Goal: Download file/media

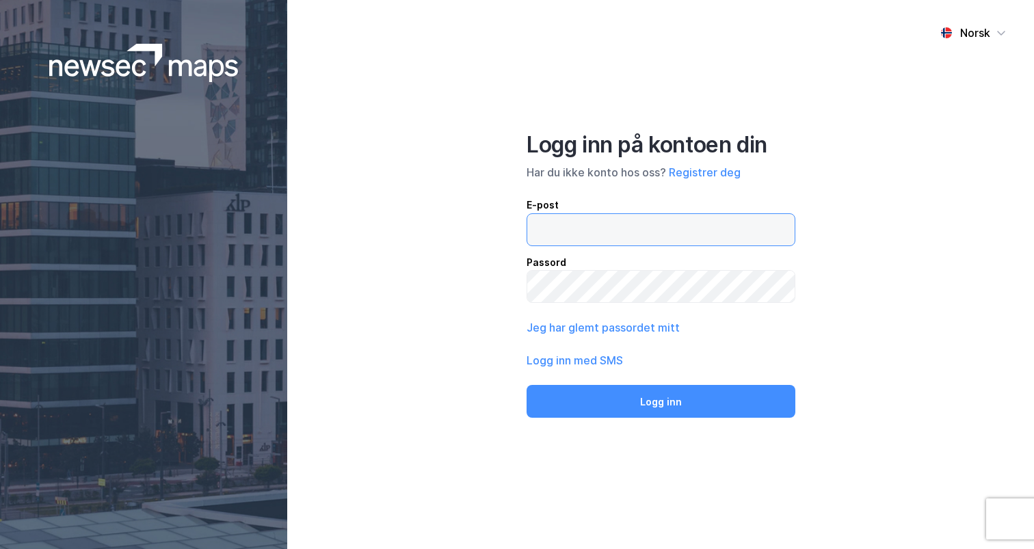
click at [607, 228] on input "email" at bounding box center [660, 229] width 267 height 31
type input "[PERSON_NAME][EMAIL_ADDRESS][DOMAIN_NAME]"
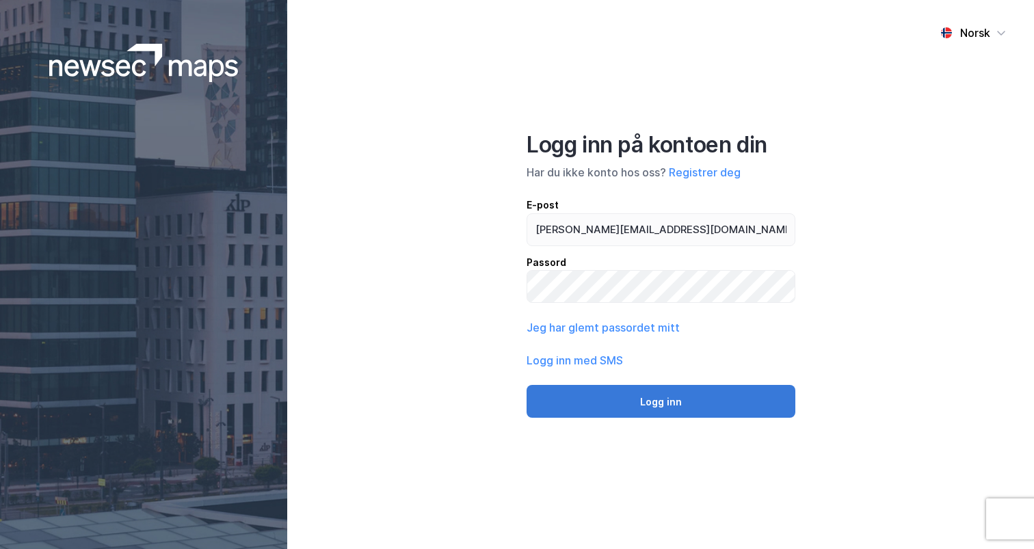
click at [646, 388] on button "Logg inn" at bounding box center [661, 401] width 269 height 33
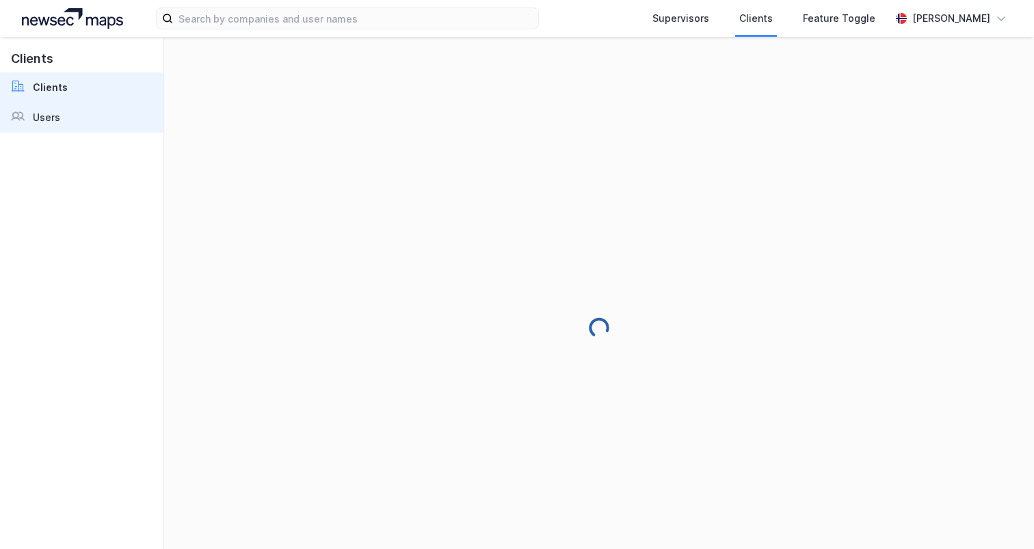
click at [42, 116] on div "Users" at bounding box center [46, 117] width 27 height 16
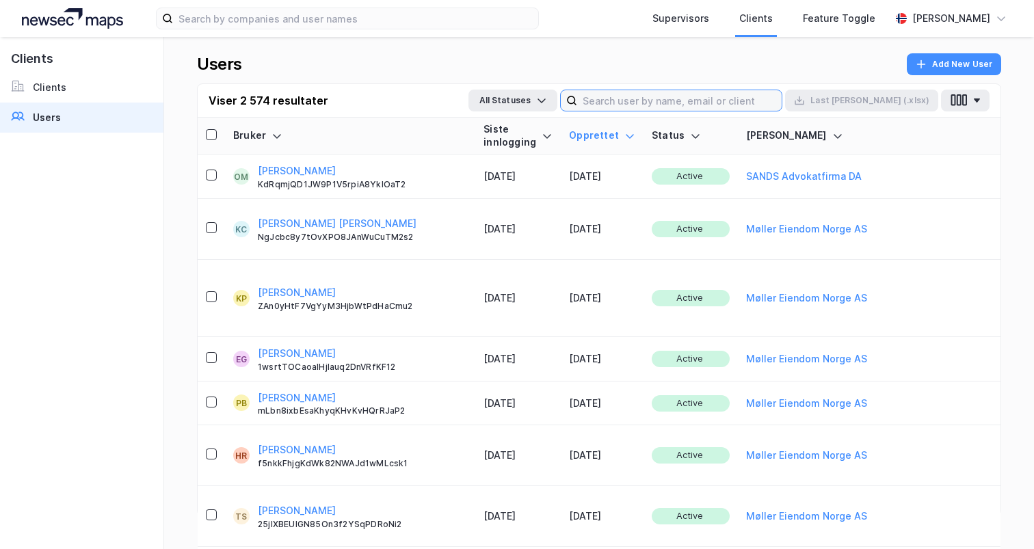
click at [696, 94] on input at bounding box center [679, 100] width 204 height 21
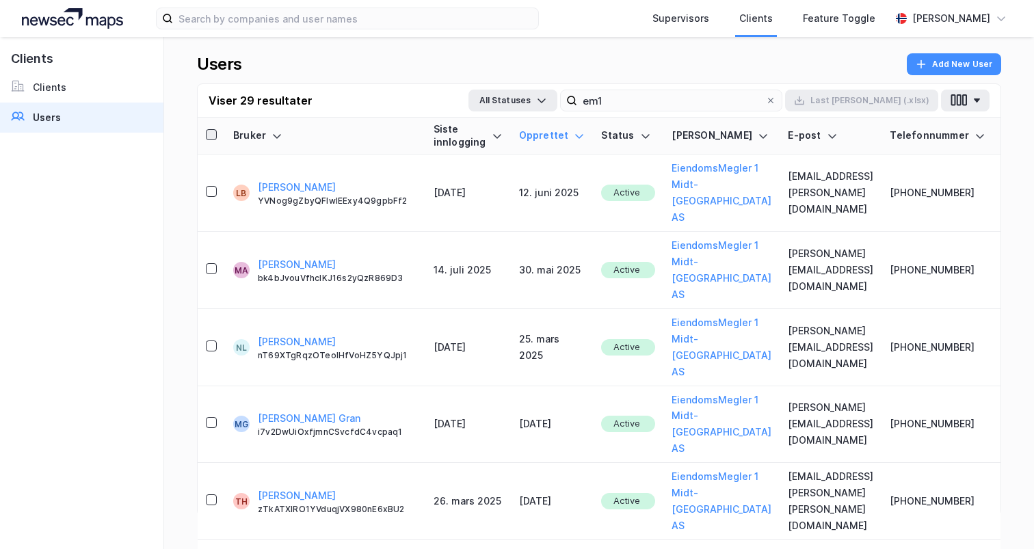
click at [209, 133] on icon at bounding box center [212, 135] width 10 height 10
click at [896, 103] on button "Last [PERSON_NAME] (.xlsx)" at bounding box center [861, 101] width 153 height 22
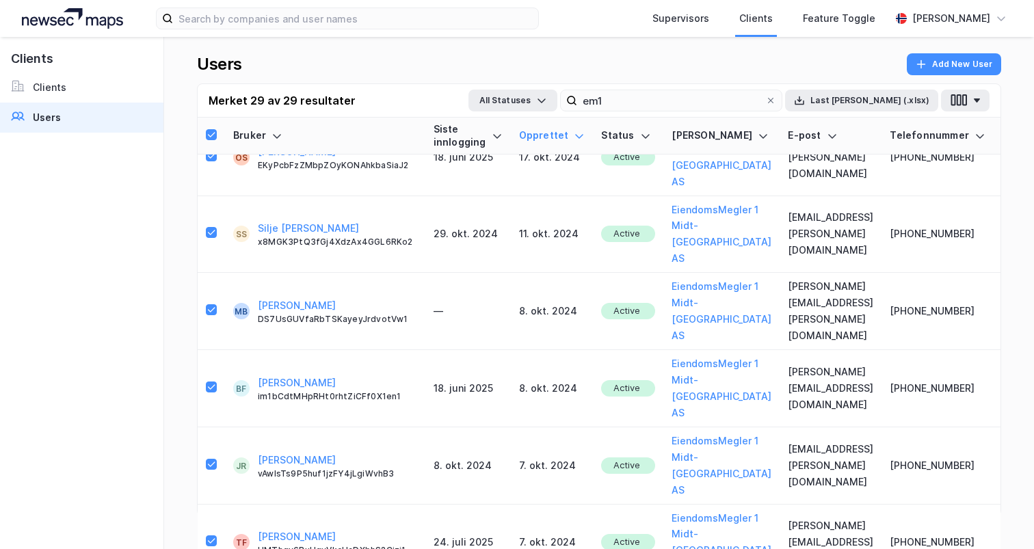
scroll to position [908, 0]
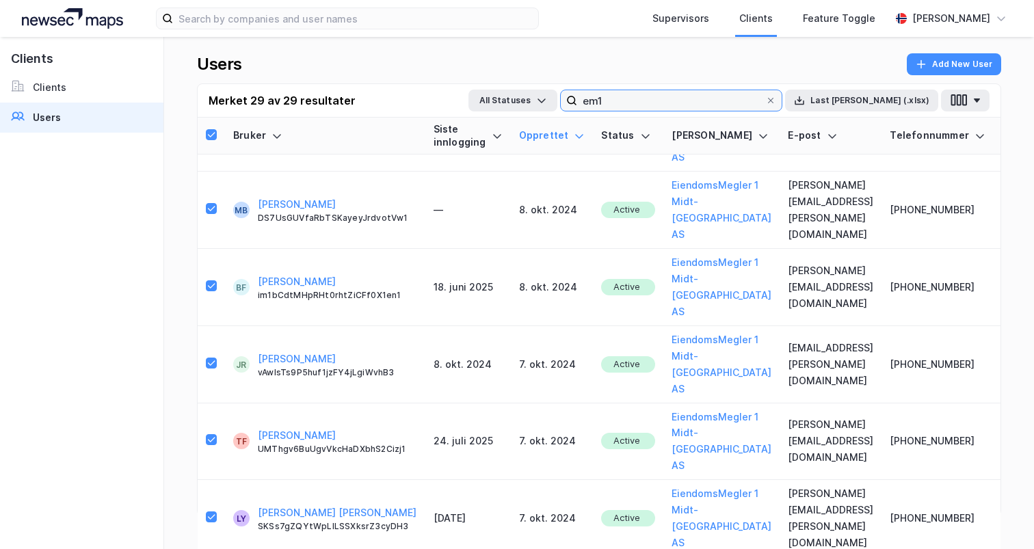
click at [721, 107] on input "em1" at bounding box center [671, 100] width 188 height 21
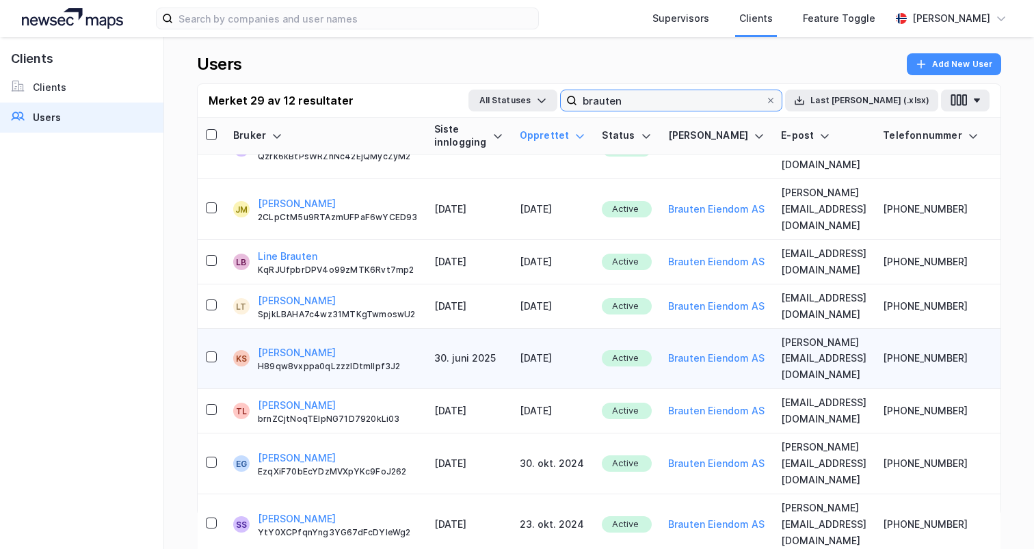
scroll to position [137, 0]
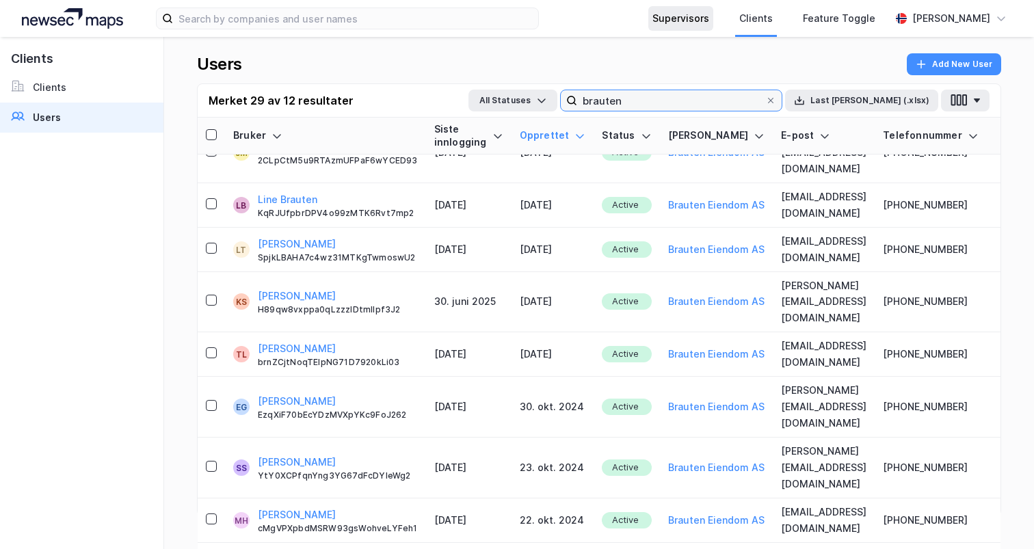
type input "brauten"
click at [207, 133] on icon at bounding box center [212, 135] width 10 height 10
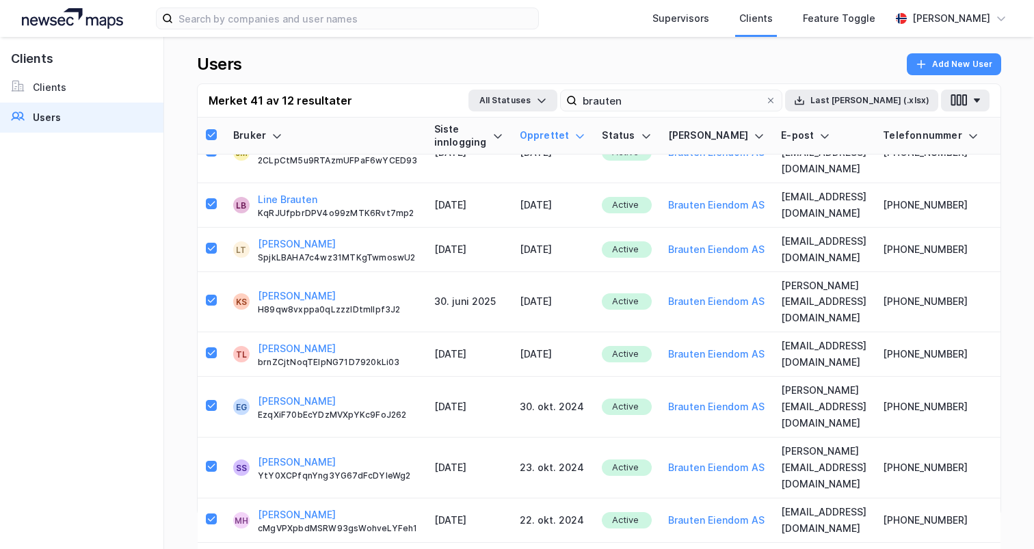
click at [890, 101] on button "Last [PERSON_NAME] (.xlsx)" at bounding box center [861, 101] width 153 height 22
click at [775, 96] on div at bounding box center [771, 100] width 8 height 11
click at [765, 96] on input "brauten" at bounding box center [671, 100] width 188 height 21
click at [765, 98] on input "brauten" at bounding box center [671, 100] width 188 height 21
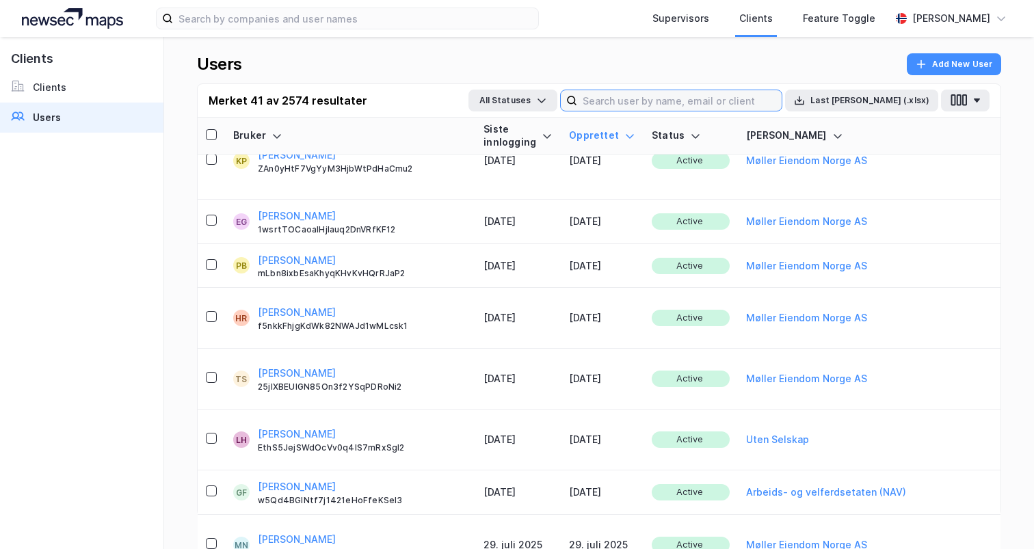
scroll to position [10306, 0]
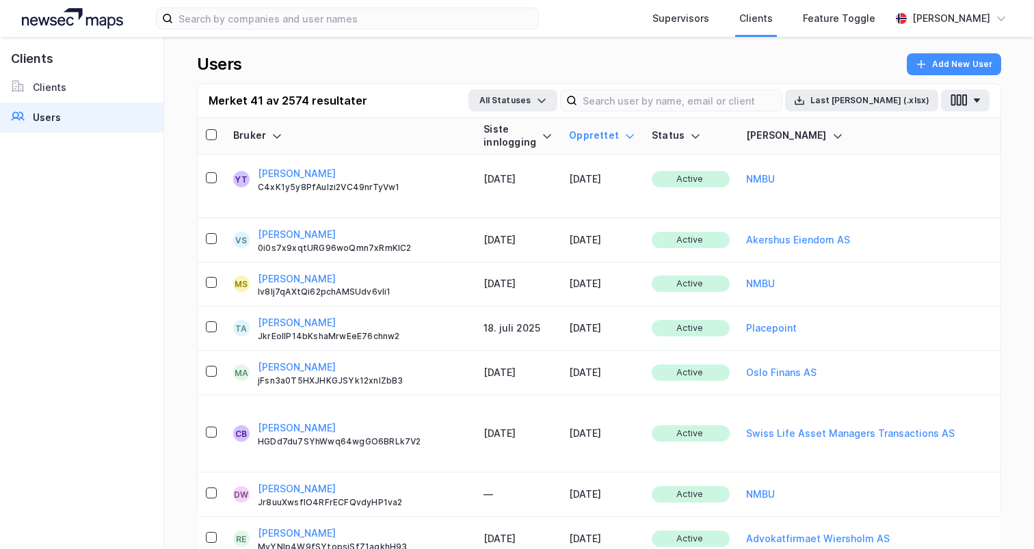
click at [385, 62] on div "Users Add New User" at bounding box center [599, 68] width 804 height 30
click at [215, 134] on icon at bounding box center [212, 135] width 10 height 10
click at [759, 98] on input at bounding box center [679, 100] width 204 height 21
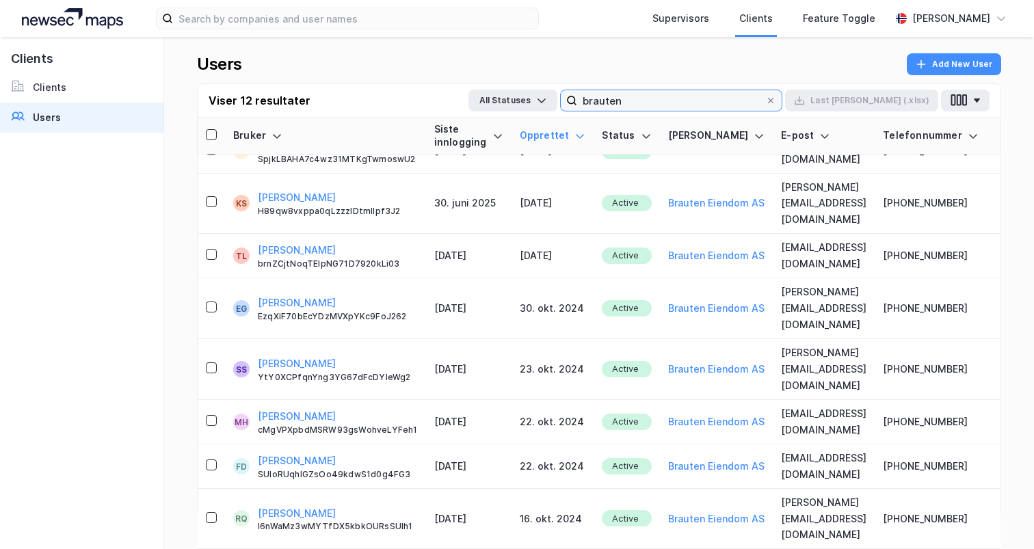
scroll to position [137, 0]
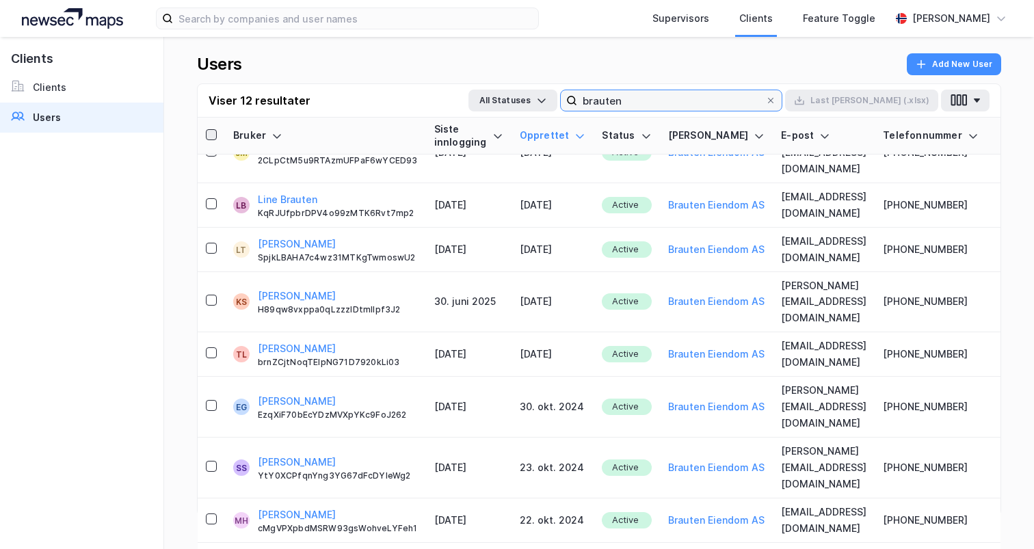
type input "brauten"
click at [209, 133] on icon at bounding box center [212, 135] width 10 height 10
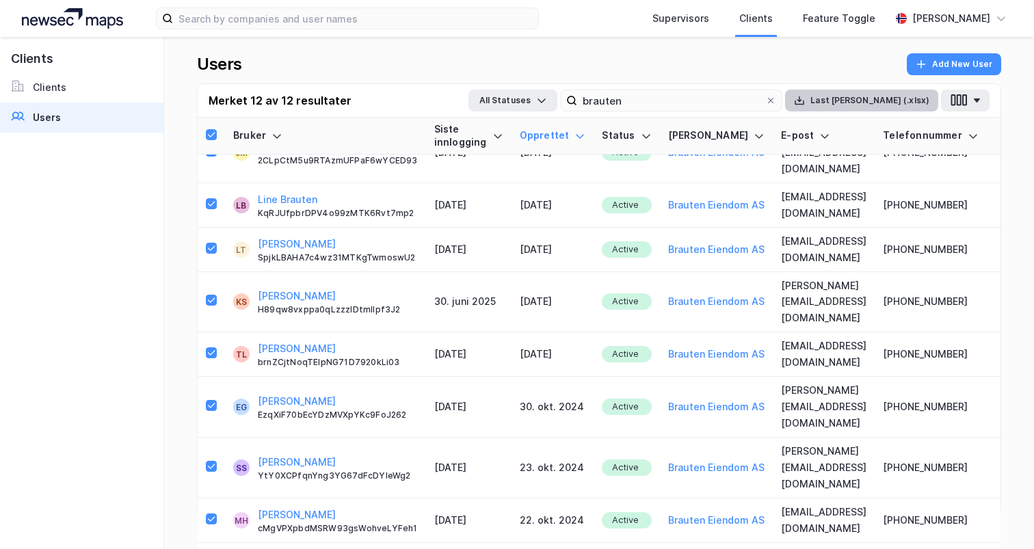
click at [883, 105] on button "Last [PERSON_NAME] (.xlsx)" at bounding box center [861, 101] width 153 height 22
